Goal: Task Accomplishment & Management: Complete application form

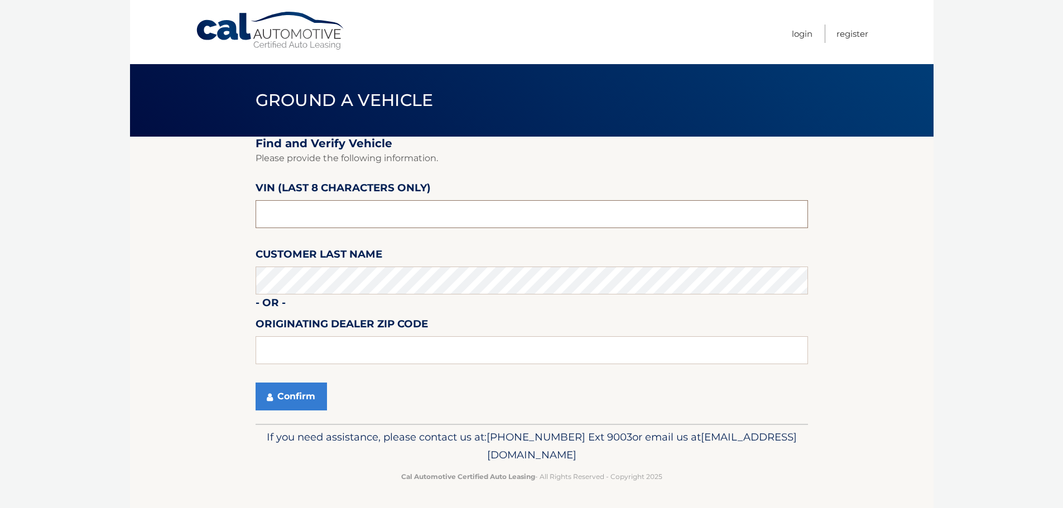
click at [345, 220] on input "text" at bounding box center [532, 214] width 552 height 28
type input "NM081375"
click at [285, 425] on div "If you need assistance, please contact us at: [PHONE_NUMBER] Ext 9003 or email …" at bounding box center [532, 455] width 552 height 63
click at [295, 400] on button "Confirm" at bounding box center [291, 397] width 71 height 28
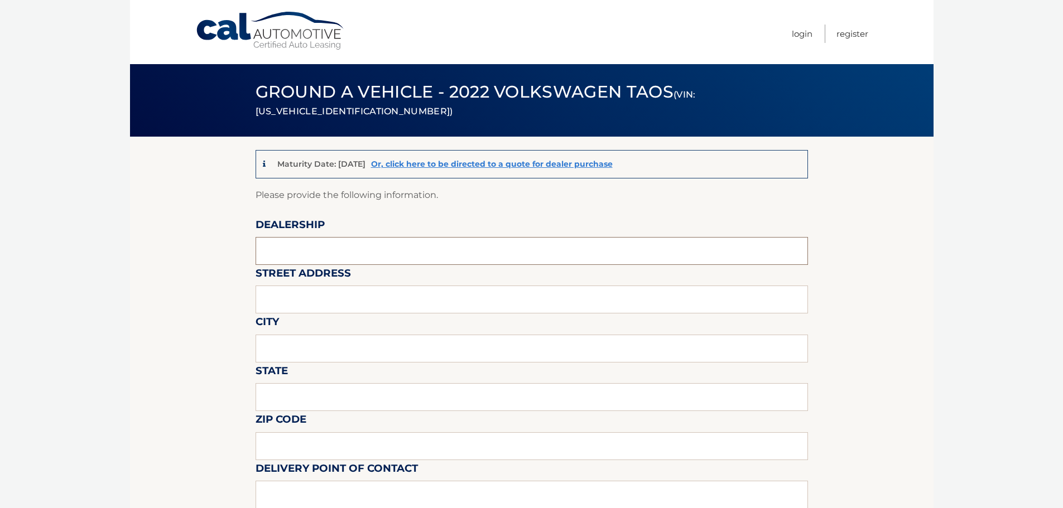
click at [296, 253] on input "text" at bounding box center [532, 251] width 552 height 28
type input "Gunther Volksagen of Delray Beach"
click at [324, 302] on input "text" at bounding box center [532, 300] width 552 height 28
type input "[STREET_ADDRESS]"
click at [325, 346] on input "text" at bounding box center [532, 349] width 552 height 28
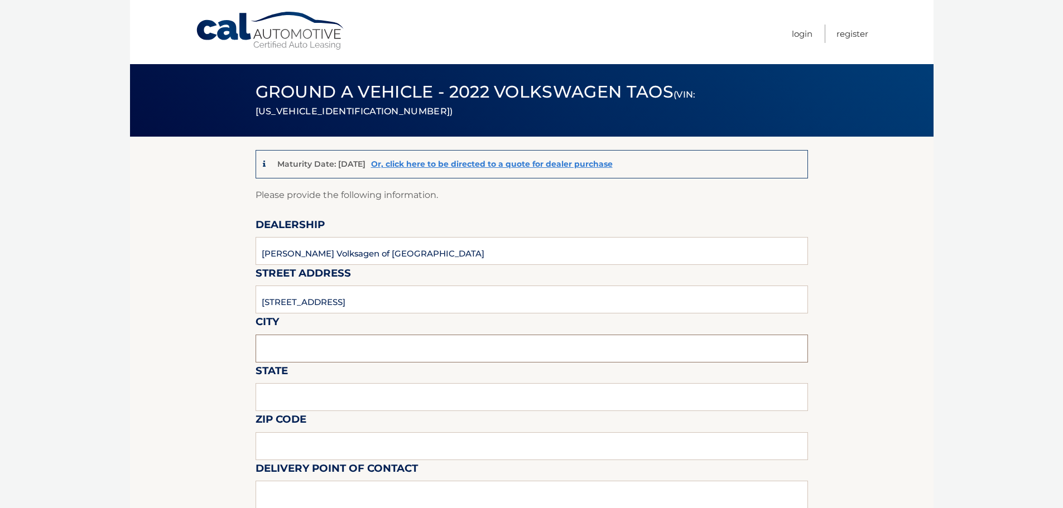
type input "Delray Beach"
type input "FL"
type input "33483"
type input "Langley Sweetapple"
type input "5619018986"
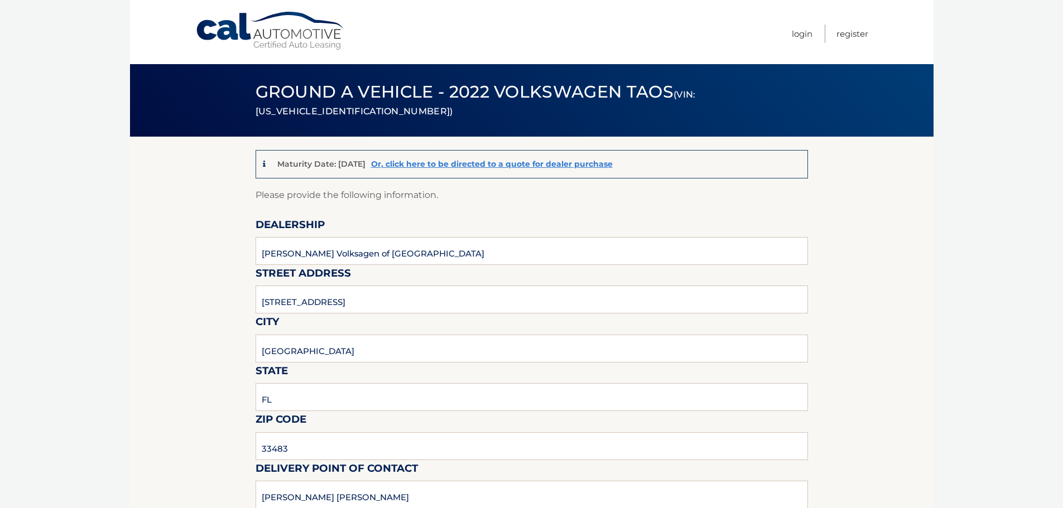
type input "wng@none.com"
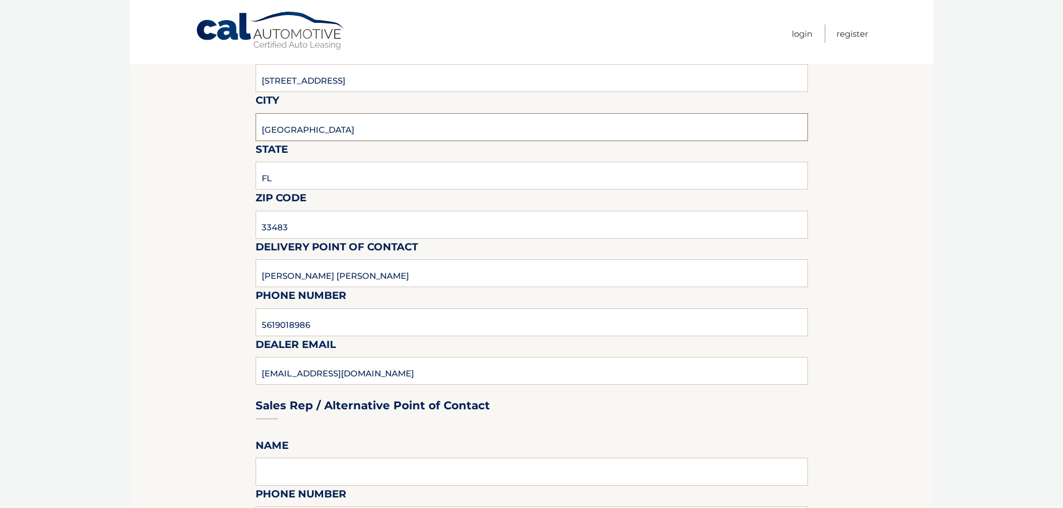
scroll to position [223, 0]
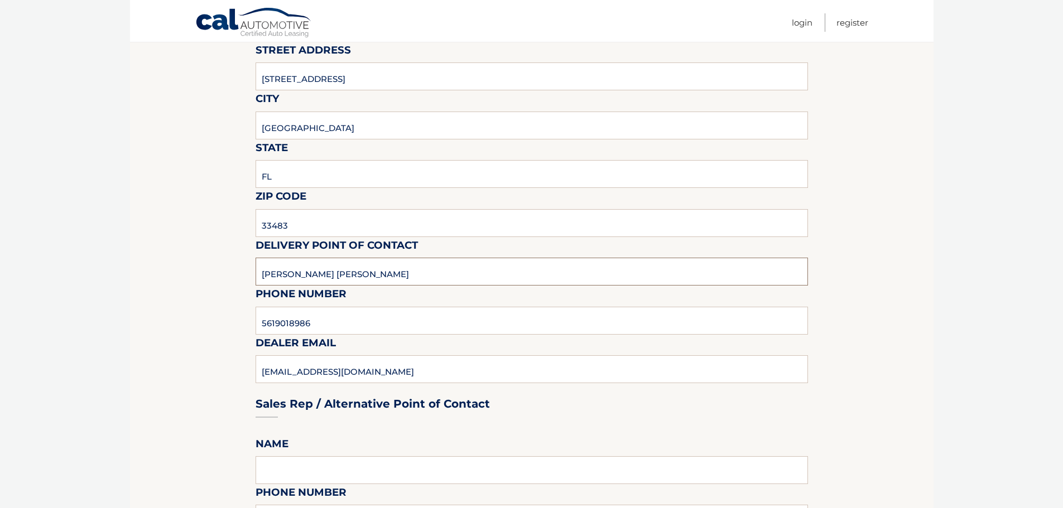
drag, startPoint x: 368, startPoint y: 285, endPoint x: 62, endPoint y: 259, distance: 307.4
click at [62, 259] on body "Cal Automotive Menu Login Register (VIN: 3VVSX7B24NM081375)" at bounding box center [531, 31] width 1063 height 508
type input "MATT"
type input "978-333-3335"
click at [337, 266] on input "MATT" at bounding box center [532, 272] width 552 height 28
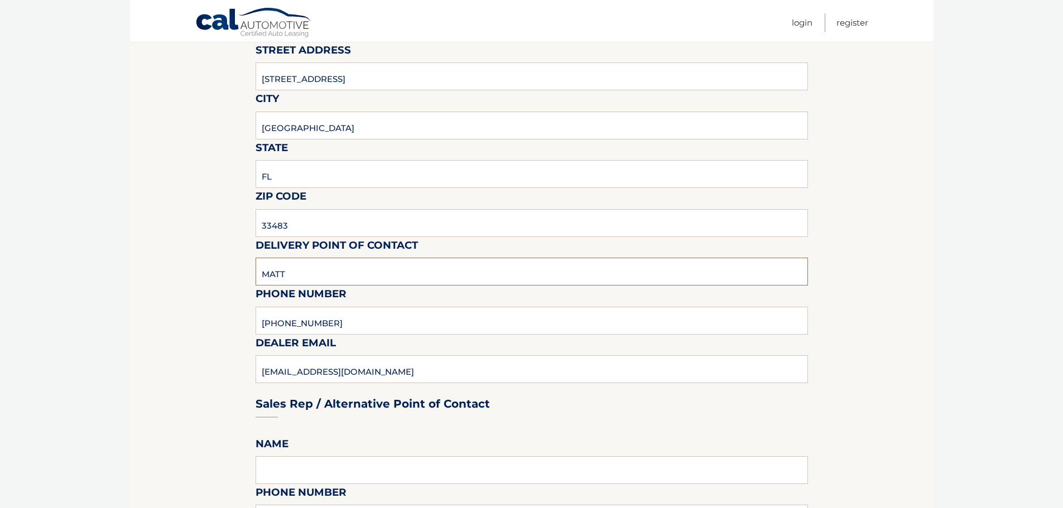
type input "Matt Dion"
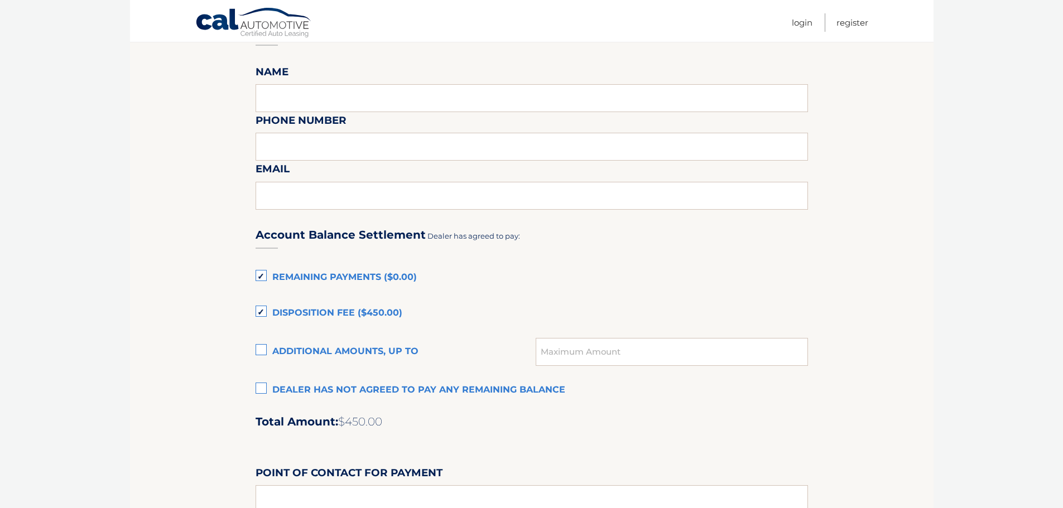
scroll to position [614, 0]
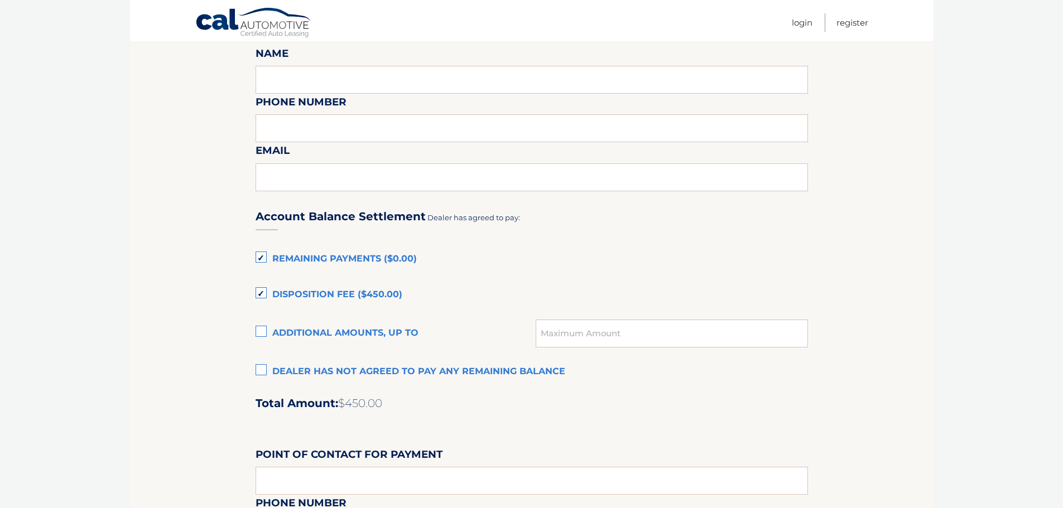
click at [268, 261] on label "Remaining Payments ($0.00)" at bounding box center [532, 259] width 552 height 22
click at [0, 0] on input "Remaining Payments ($0.00)" at bounding box center [0, 0] width 0 height 0
click at [262, 290] on label "Disposition Fee ($450.00)" at bounding box center [532, 295] width 552 height 22
click at [0, 0] on input "Disposition Fee ($450.00)" at bounding box center [0, 0] width 0 height 0
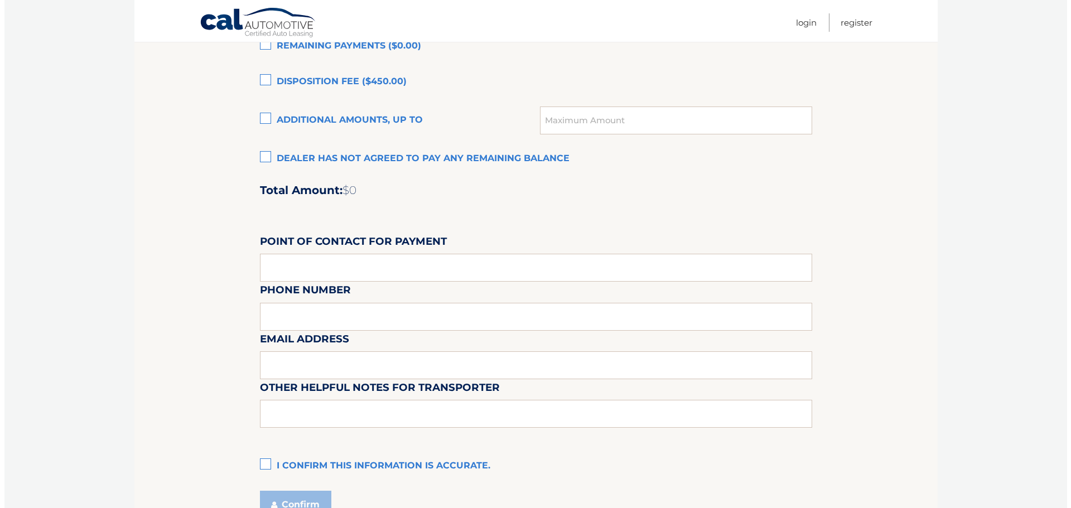
scroll to position [893, 0]
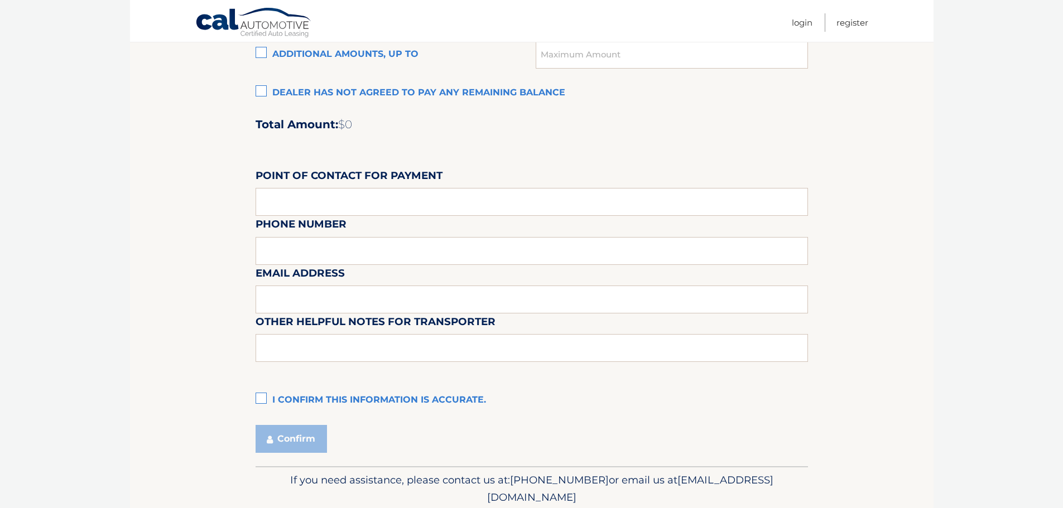
click at [261, 400] on label "I confirm this information is accurate." at bounding box center [532, 401] width 552 height 22
click at [0, 0] on input "I confirm this information is accurate." at bounding box center [0, 0] width 0 height 0
click at [277, 438] on button "Confirm" at bounding box center [291, 439] width 71 height 28
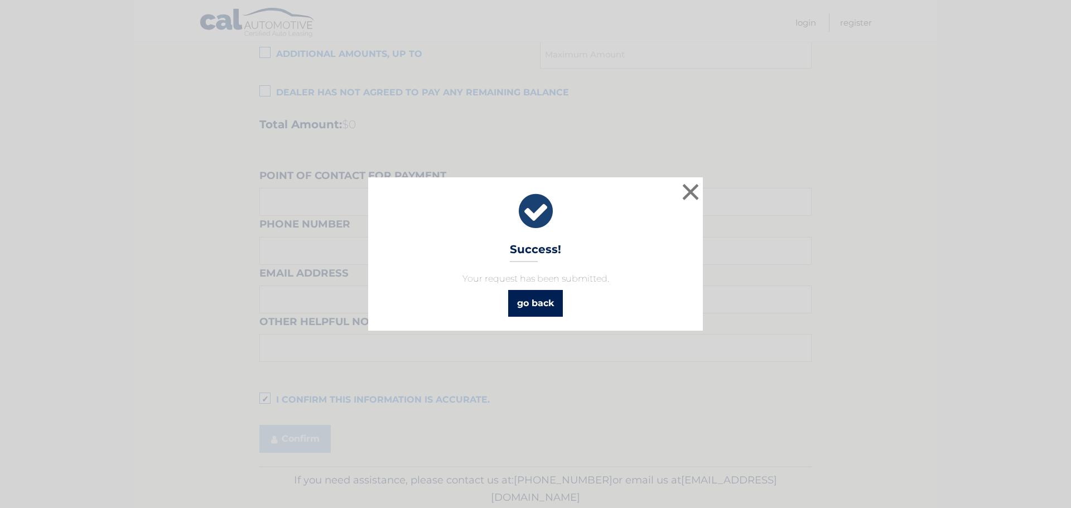
click at [535, 296] on link "go back" at bounding box center [535, 303] width 55 height 27
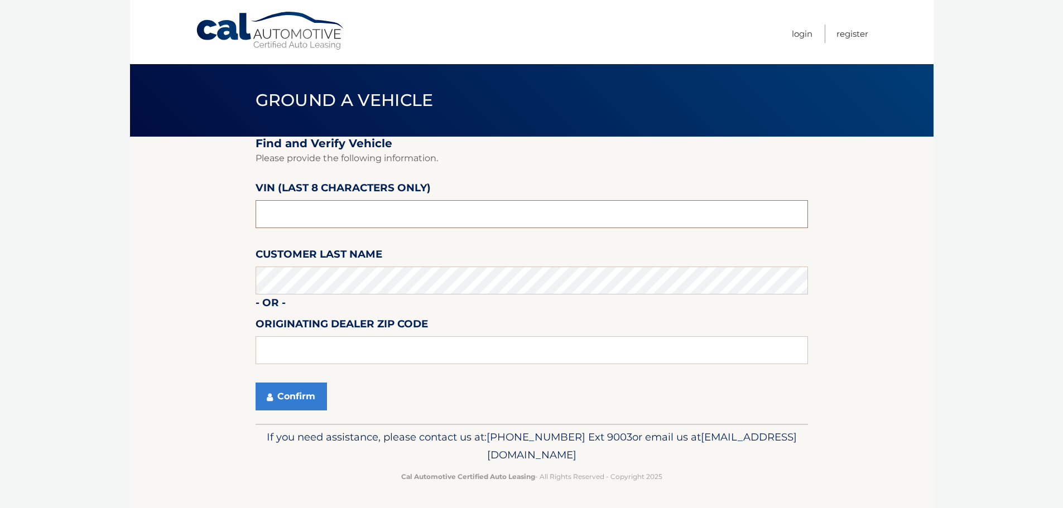
click at [398, 213] on input "text" at bounding box center [532, 214] width 552 height 28
click at [397, 213] on input "text" at bounding box center [532, 214] width 552 height 28
type input "NM143442"
click at [289, 424] on div "If you need assistance, please contact us at: 609-807-3200 Ext 9003 or email us…" at bounding box center [532, 455] width 552 height 63
click at [296, 398] on button "Confirm" at bounding box center [291, 397] width 71 height 28
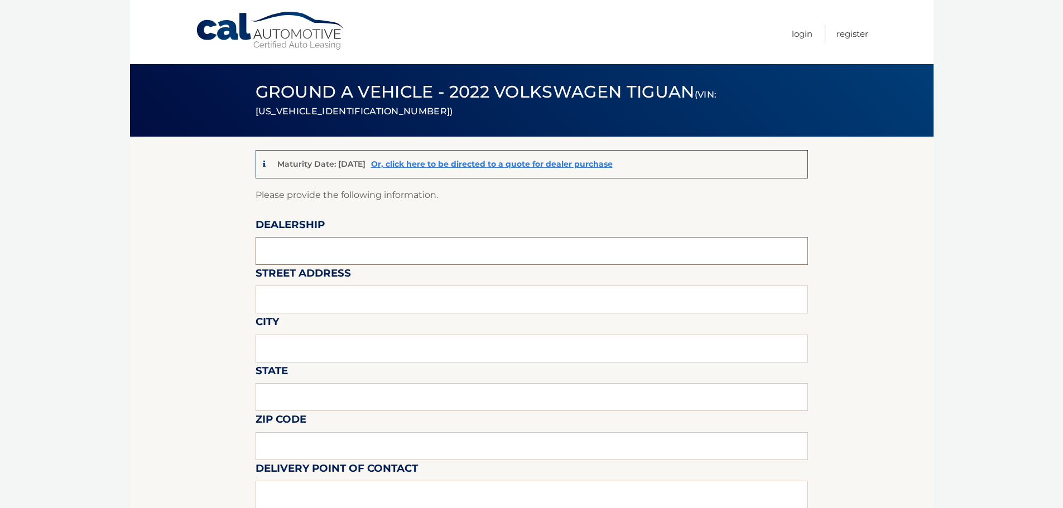
click at [308, 242] on input "text" at bounding box center [532, 251] width 552 height 28
type input "Gunther Volksagen of Delray Beach"
click at [326, 308] on input "text" at bounding box center [532, 300] width 552 height 28
type input "2401 North Federal Highway"
click at [314, 360] on input "text" at bounding box center [532, 349] width 552 height 28
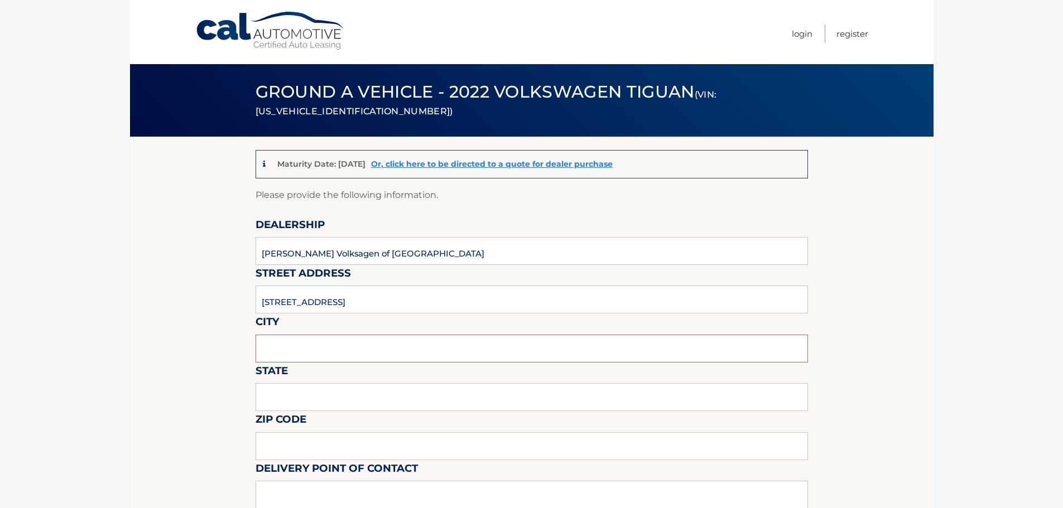
type input "Delray Beach"
type input "FL"
type input "33483"
type input "Langley Sweetapple"
type input "5619018986"
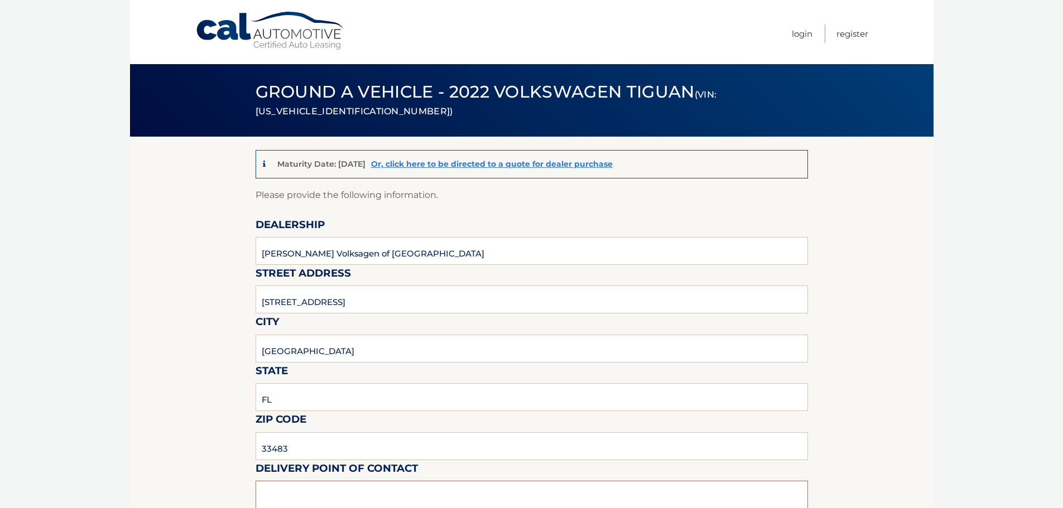
type input "wng@none.com"
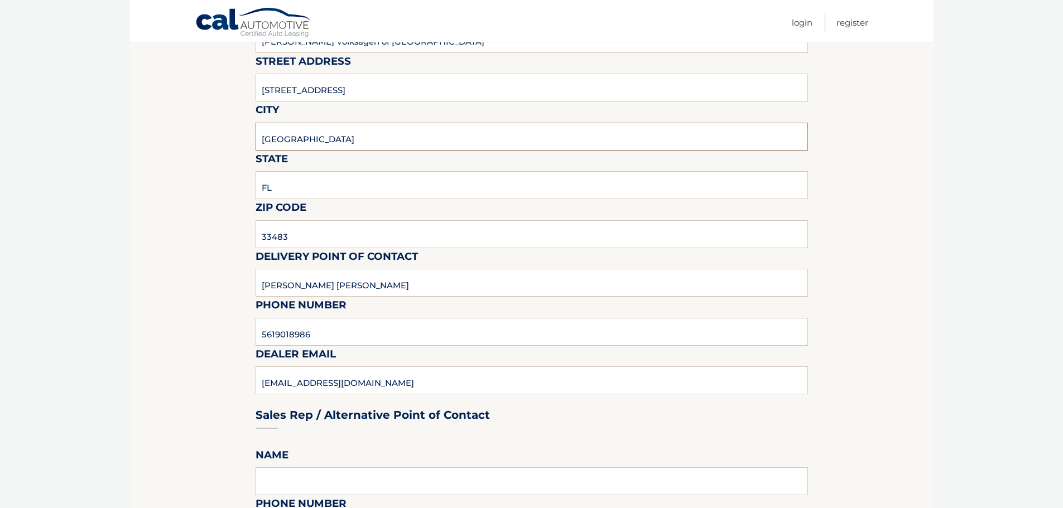
scroll to position [223, 0]
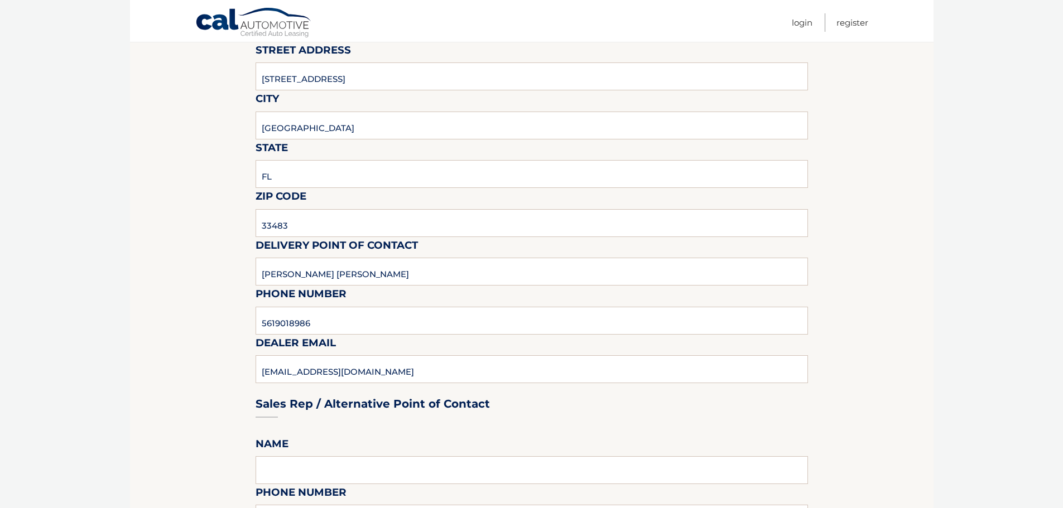
click at [371, 272] on input "Langley Sweetapple" at bounding box center [532, 272] width 552 height 28
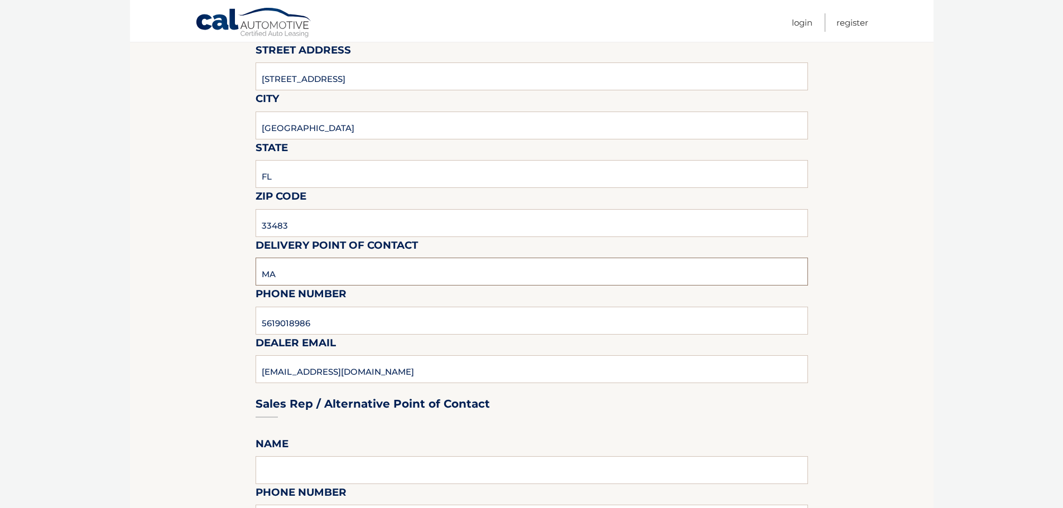
type input "Matt Dion"
click at [331, 328] on input "5619018986" at bounding box center [532, 321] width 552 height 28
type input "978-333-3335"
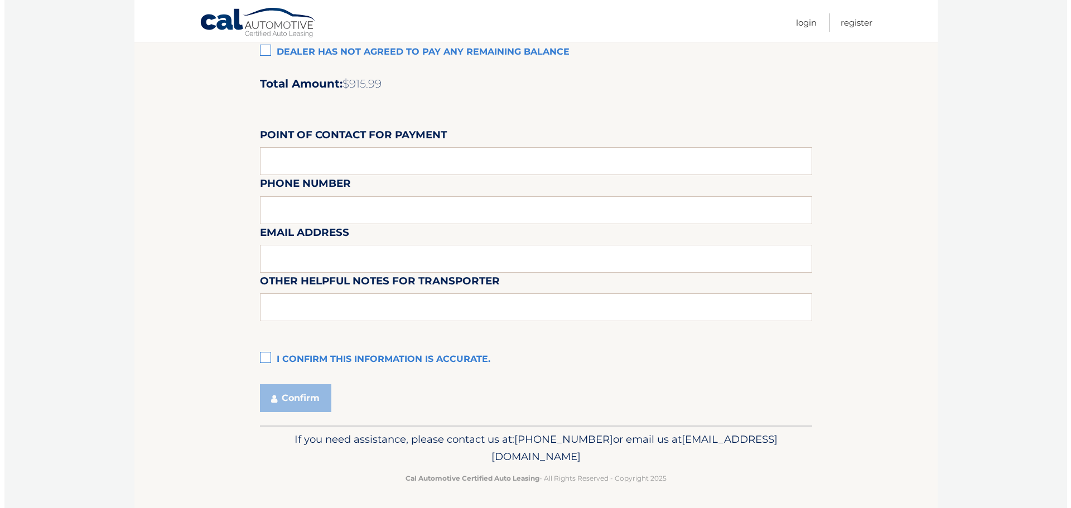
scroll to position [936, 0]
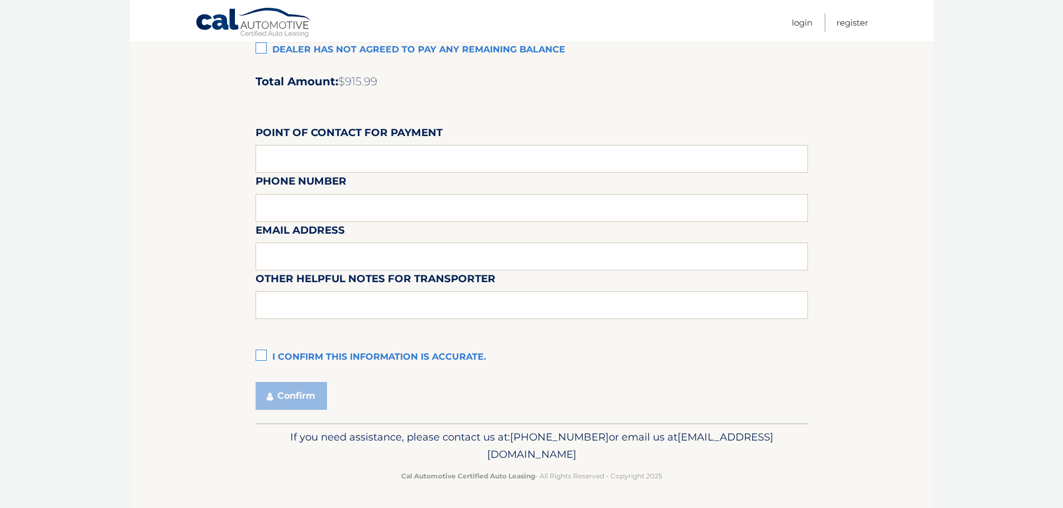
click at [261, 358] on label "I confirm this information is accurate." at bounding box center [532, 358] width 552 height 22
click at [0, 0] on input "I confirm this information is accurate." at bounding box center [0, 0] width 0 height 0
click at [277, 405] on button "Confirm" at bounding box center [291, 396] width 71 height 28
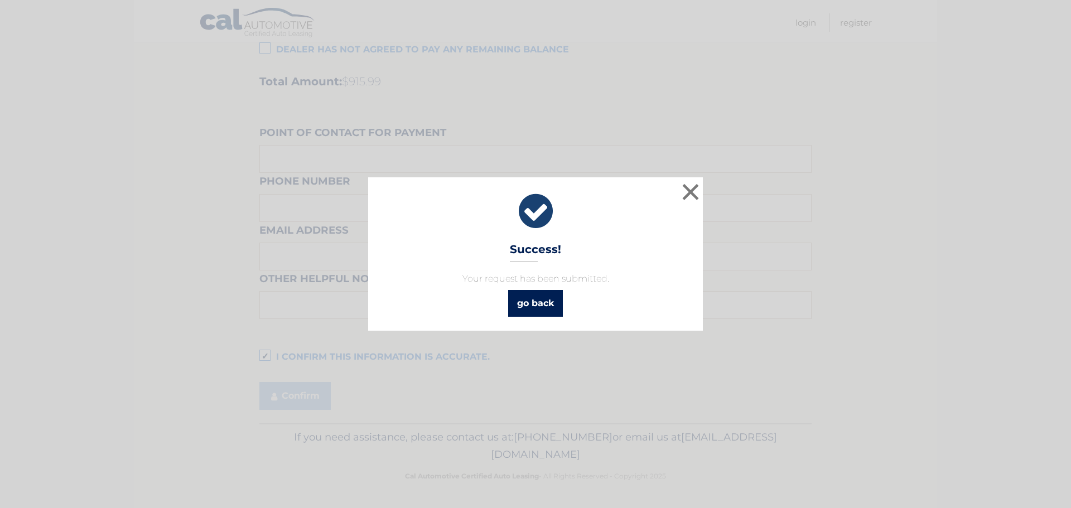
click at [549, 304] on link "go back" at bounding box center [535, 303] width 55 height 27
